Goal: Transaction & Acquisition: Purchase product/service

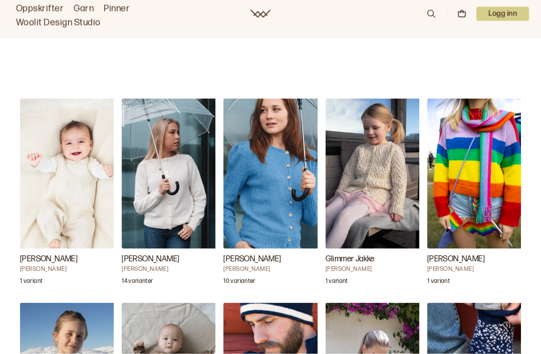
scroll to position [944, 0]
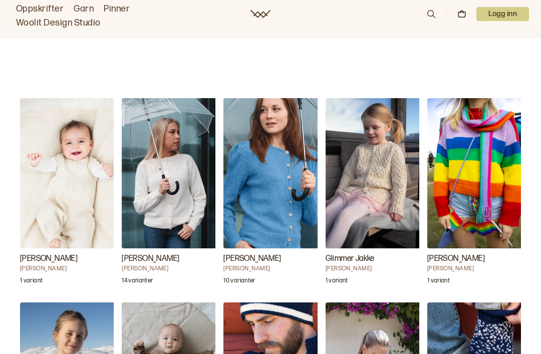
click at [54, 196] on img "Fabian Babysett" at bounding box center [70, 173] width 100 height 150
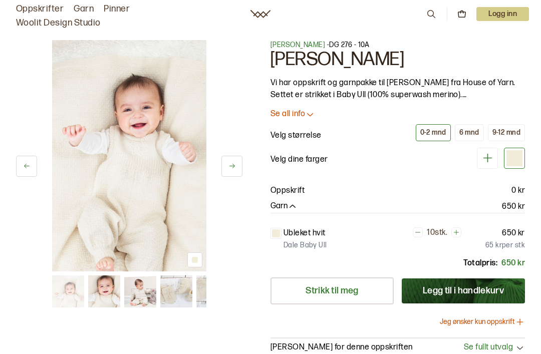
click at [226, 169] on button at bounding box center [231, 166] width 21 height 21
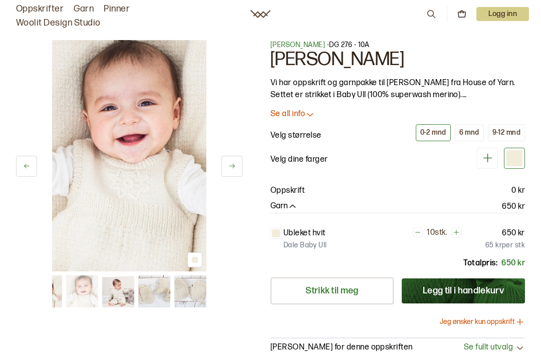
click at [227, 168] on button at bounding box center [231, 166] width 21 height 21
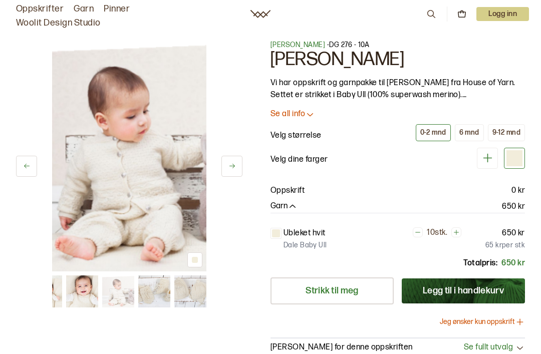
click at [232, 169] on icon at bounding box center [232, 166] width 8 height 8
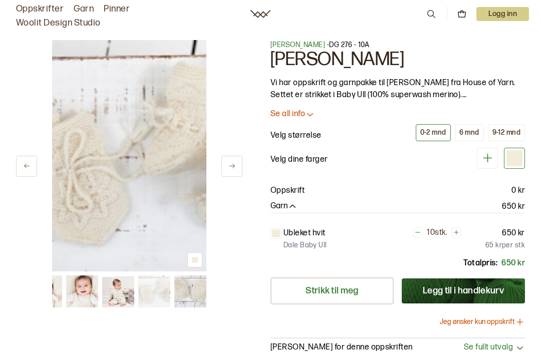
click at [229, 166] on icon at bounding box center [232, 166] width 8 height 8
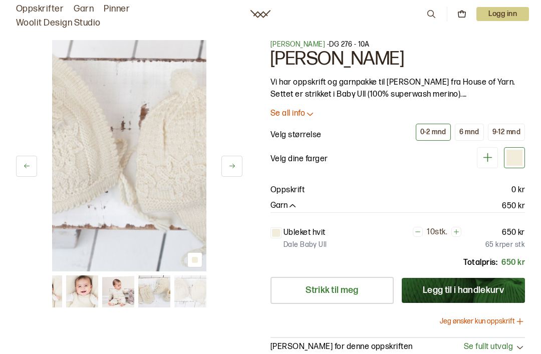
scroll to position [1, 0]
click at [228, 169] on icon at bounding box center [232, 166] width 8 height 8
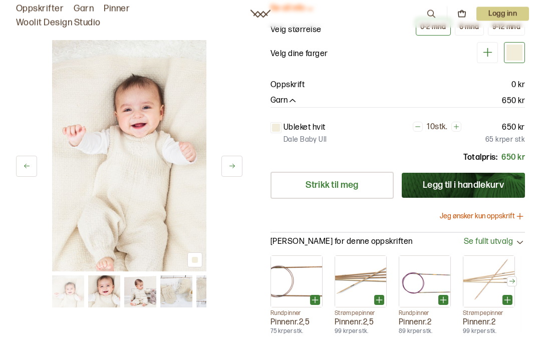
scroll to position [87, 0]
